Goal: Task Accomplishment & Management: Manage account settings

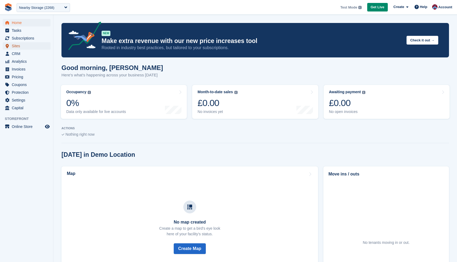
click at [20, 49] on span "Sites" at bounding box center [28, 45] width 32 height 7
click at [54, 7] on div "Nearby Storage (2268)" at bounding box center [36, 7] width 35 height 5
type input "******"
click at [33, 36] on div "Nearby Storage (2268)" at bounding box center [43, 34] width 53 height 7
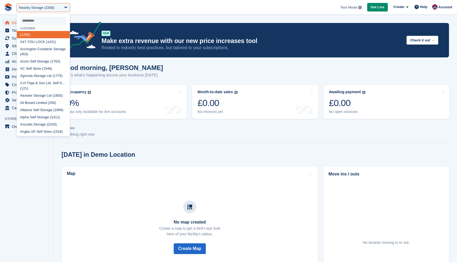
click at [155, 128] on p "ACTIONS" at bounding box center [255, 128] width 388 height 3
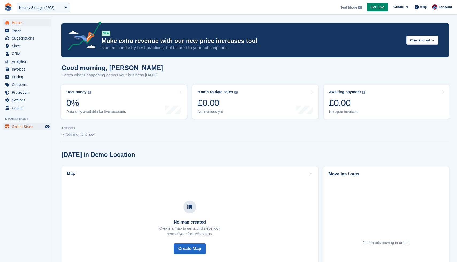
click at [24, 126] on span "Online Store" at bounding box center [28, 126] width 32 height 7
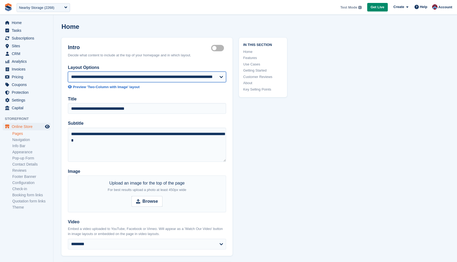
click at [119, 77] on select "**********" at bounding box center [147, 77] width 158 height 11
click at [209, 77] on select "**********" at bounding box center [147, 77] width 158 height 11
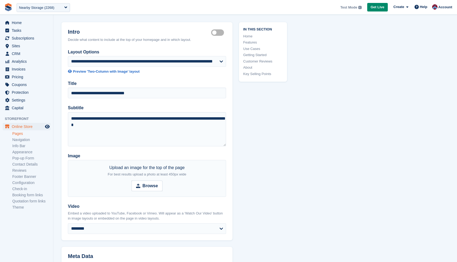
scroll to position [17, 0]
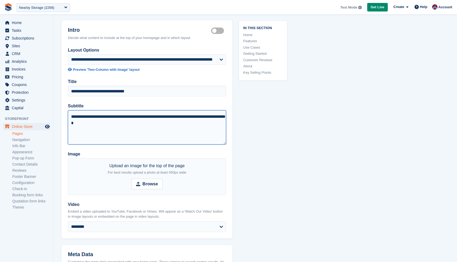
click at [178, 130] on textarea "**********" at bounding box center [147, 127] width 158 height 34
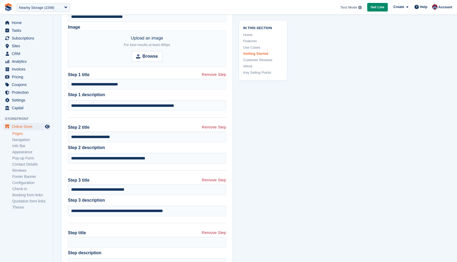
scroll to position [1136, 0]
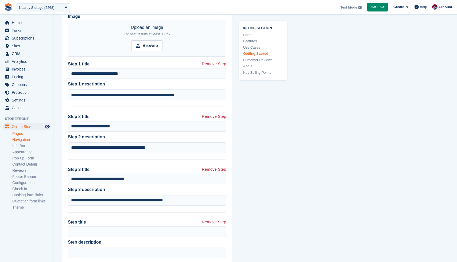
click at [30, 142] on link "Navigation" at bounding box center [31, 139] width 38 height 5
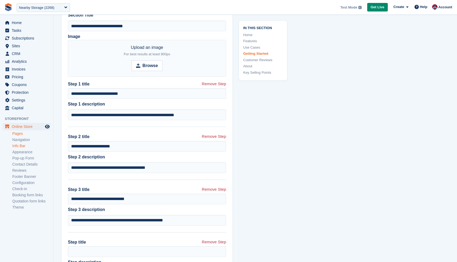
click at [24, 144] on link "Info Bar" at bounding box center [31, 146] width 38 height 5
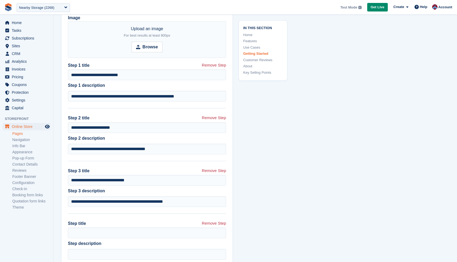
scroll to position [1136, 0]
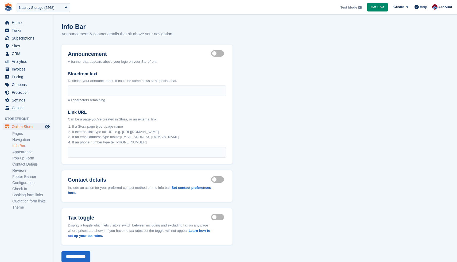
click at [340, 81] on section "Info Bar Announcement & contact details that sit above your navigation. Announc…" at bounding box center [255, 138] width 404 height 277
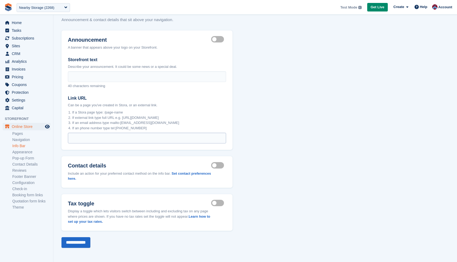
scroll to position [14, 0]
click at [19, 152] on link "Appearance" at bounding box center [31, 152] width 38 height 5
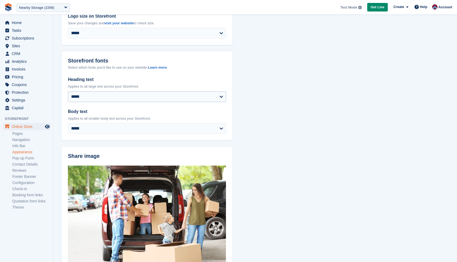
scroll to position [82, 0]
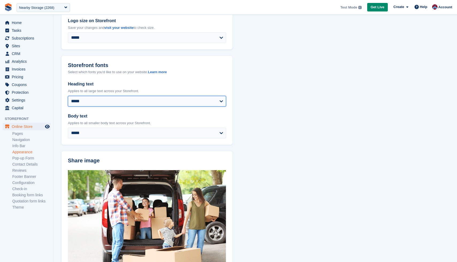
click at [152, 97] on select "**********" at bounding box center [147, 101] width 158 height 11
click at [255, 110] on section "**********" at bounding box center [255, 165] width 404 height 495
click at [190, 99] on select "**********" at bounding box center [147, 101] width 158 height 11
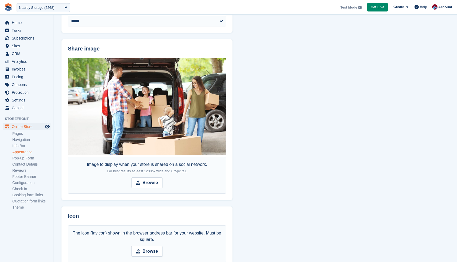
scroll to position [232, 0]
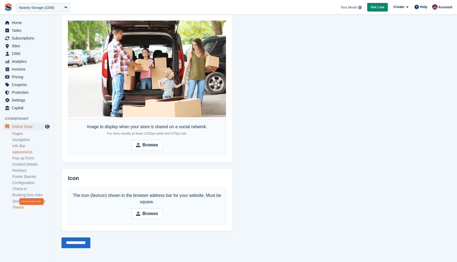
click at [19, 208] on link "Theme" at bounding box center [31, 207] width 38 height 5
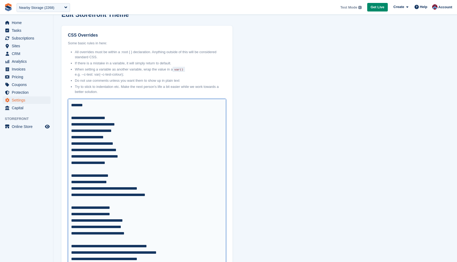
drag, startPoint x: 93, startPoint y: 119, endPoint x: 69, endPoint y: 120, distance: 23.8
click at [69, 120] on textarea "CSS Overrides" at bounding box center [147, 198] width 158 height 199
click at [74, 122] on textarea "CSS Overrides" at bounding box center [147, 198] width 158 height 199
drag, startPoint x: 78, startPoint y: 119, endPoint x: 90, endPoint y: 118, distance: 12.9
click at [91, 118] on textarea "CSS Overrides" at bounding box center [147, 198] width 158 height 199
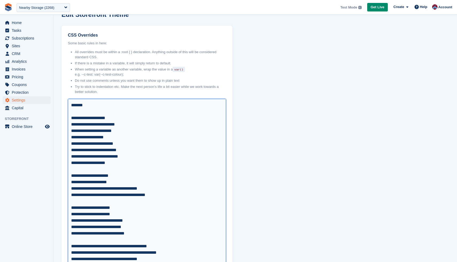
drag, startPoint x: 111, startPoint y: 118, endPoint x: 95, endPoint y: 118, distance: 16.3
click at [95, 118] on textarea "CSS Overrides" at bounding box center [147, 198] width 158 height 199
click at [119, 119] on textarea "CSS Overrides" at bounding box center [147, 198] width 158 height 199
drag, startPoint x: 117, startPoint y: 119, endPoint x: 94, endPoint y: 118, distance: 23.3
click at [94, 118] on textarea "CSS Overrides" at bounding box center [147, 198] width 158 height 199
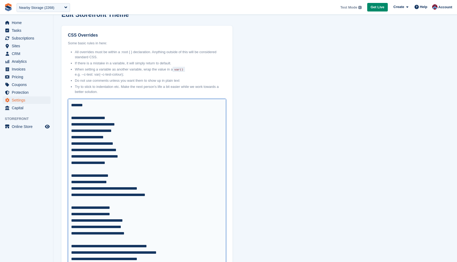
click at [94, 118] on textarea "CSS Overrides" at bounding box center [147, 198] width 158 height 199
drag, startPoint x: 98, startPoint y: 119, endPoint x: 111, endPoint y: 118, distance: 13.4
click at [111, 118] on textarea "CSS Overrides" at bounding box center [147, 198] width 158 height 199
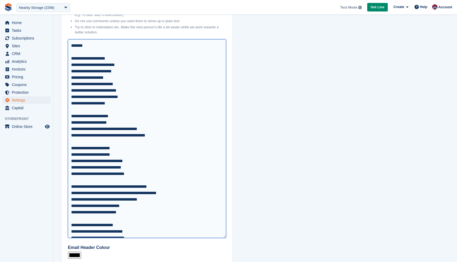
scroll to position [71, 0]
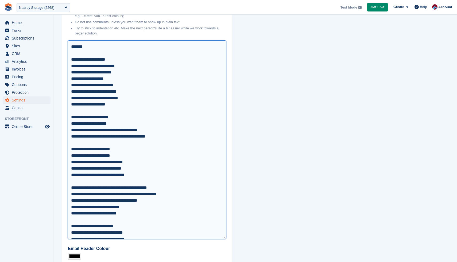
click at [127, 106] on textarea "CSS Overrides" at bounding box center [147, 139] width 158 height 199
drag, startPoint x: 99, startPoint y: 117, endPoint x: 118, endPoint y: 118, distance: 19.8
click at [118, 117] on textarea "CSS Overrides" at bounding box center [147, 139] width 158 height 199
click at [113, 123] on textarea "CSS Overrides" at bounding box center [147, 139] width 158 height 199
drag, startPoint x: 96, startPoint y: 124, endPoint x: 112, endPoint y: 123, distance: 16.1
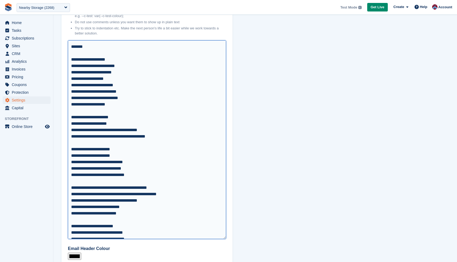
click at [112, 123] on textarea "CSS Overrides" at bounding box center [147, 139] width 158 height 199
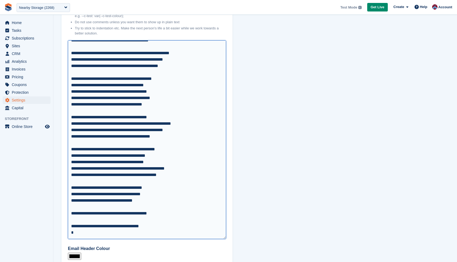
scroll to position [410, 0]
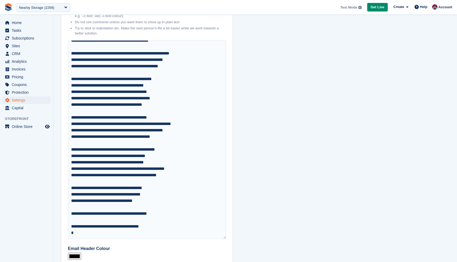
click at [301, 125] on section "**********" at bounding box center [255, 124] width 404 height 390
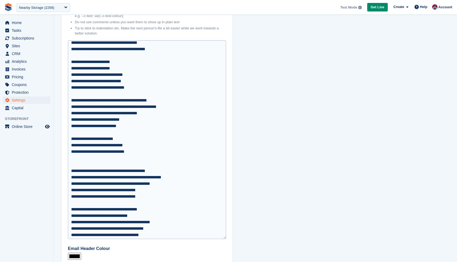
scroll to position [0, 0]
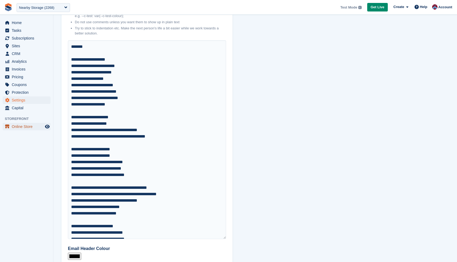
click at [15, 126] on span "Online Store" at bounding box center [28, 126] width 32 height 7
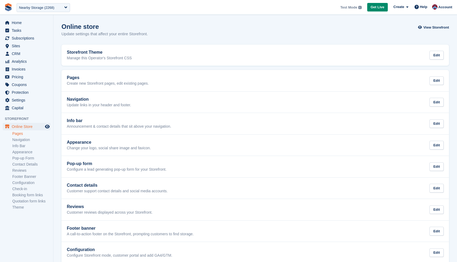
click at [20, 136] on link "Pages" at bounding box center [31, 133] width 38 height 5
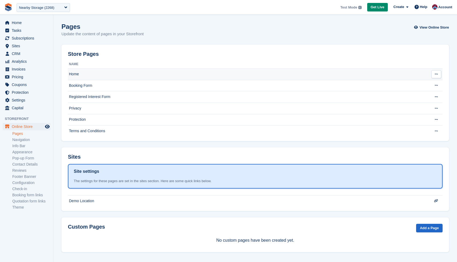
click at [75, 72] on td "Home" at bounding box center [246, 74] width 356 height 11
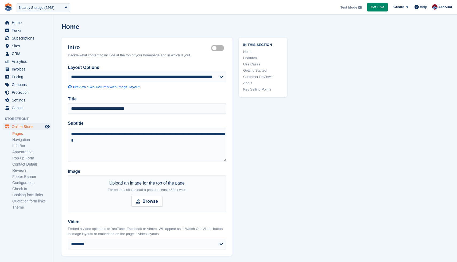
click at [20, 136] on link "Pages" at bounding box center [31, 133] width 38 height 5
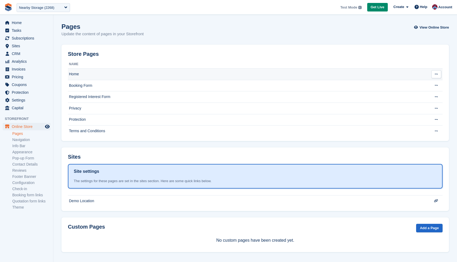
click at [74, 72] on td "Home" at bounding box center [246, 74] width 356 height 11
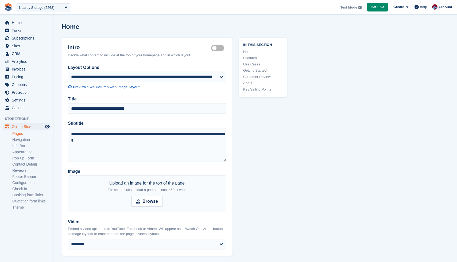
click at [17, 134] on link "Pages" at bounding box center [31, 133] width 38 height 5
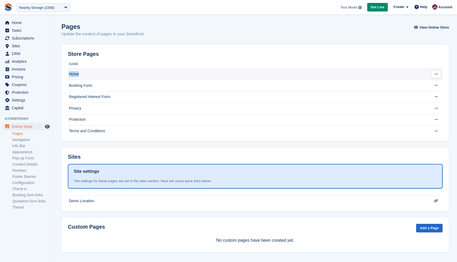
click at [70, 77] on td "Home" at bounding box center [246, 74] width 356 height 11
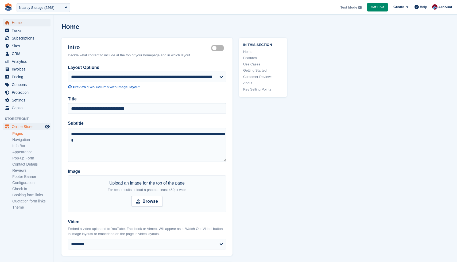
click at [13, 24] on span "Home" at bounding box center [28, 22] width 32 height 7
